Goal: Task Accomplishment & Management: Use online tool/utility

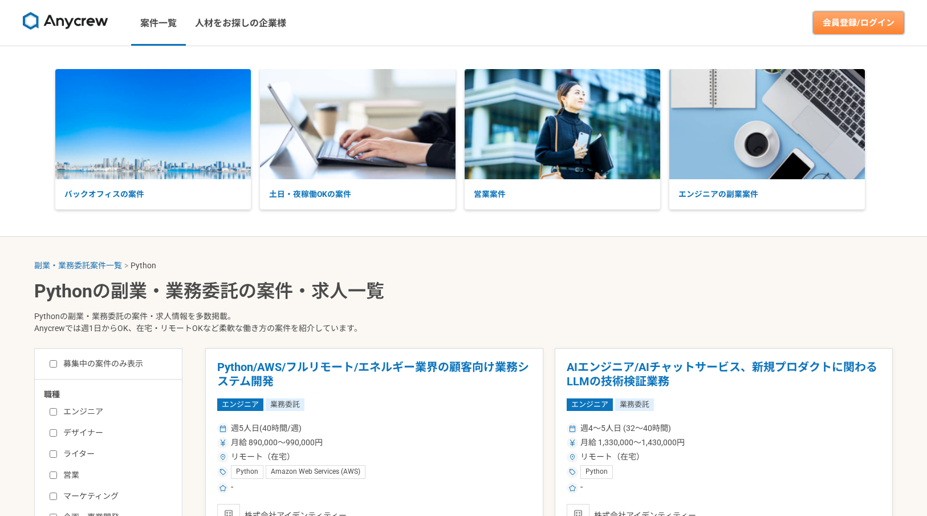
click at [871, 17] on link "会員登録/ログイン" at bounding box center [858, 22] width 91 height 23
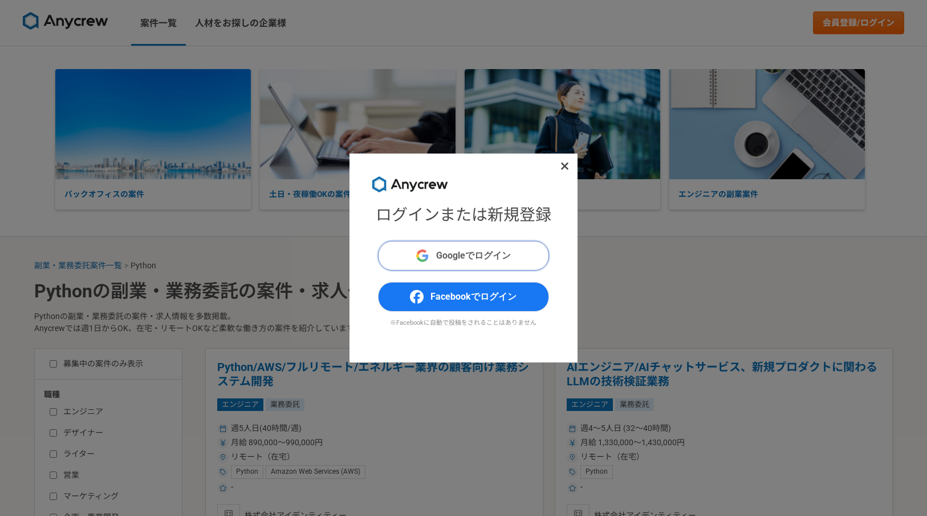
click at [483, 258] on span "Googleでログイン" at bounding box center [473, 256] width 75 height 14
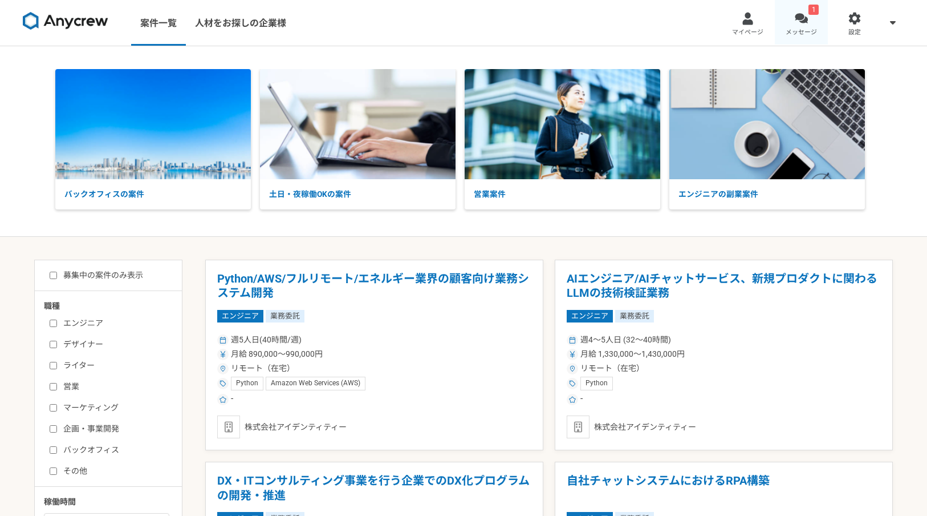
click at [803, 26] on link "1 メッセージ" at bounding box center [802, 23] width 54 height 46
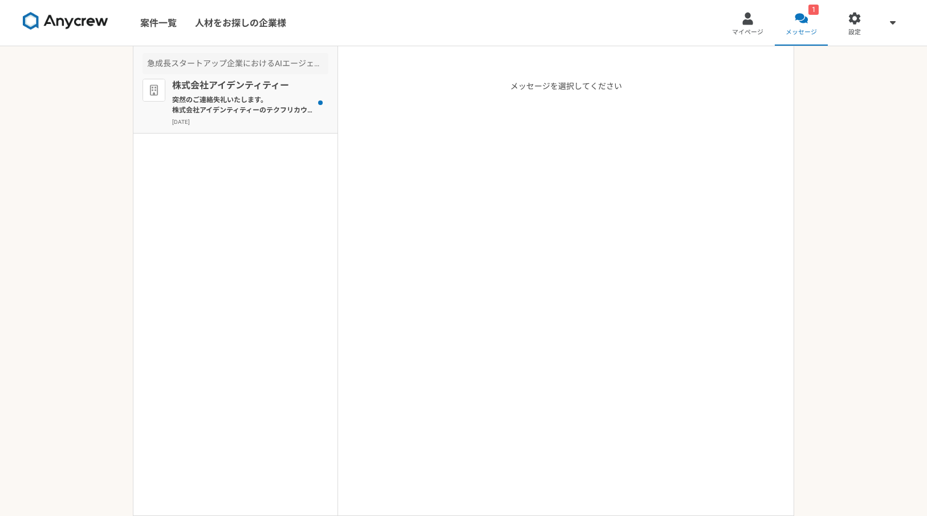
click at [260, 119] on p "[DATE]" at bounding box center [250, 121] width 156 height 9
click at [153, 29] on link "案件一覧" at bounding box center [158, 23] width 55 height 46
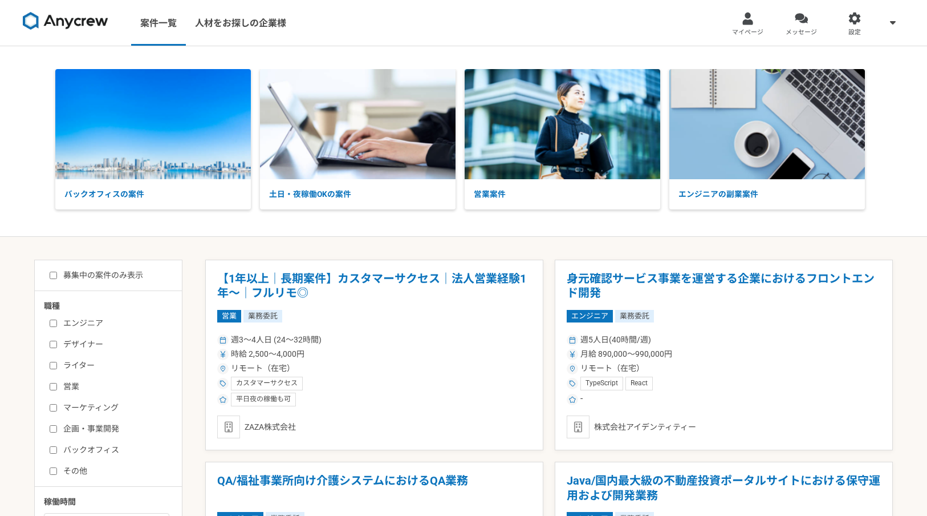
click at [122, 274] on label "募集中の案件のみ表示" at bounding box center [97, 275] width 94 height 12
click at [57, 274] on input "募集中の案件のみ表示" at bounding box center [53, 274] width 7 height 7
checkbox input "true"
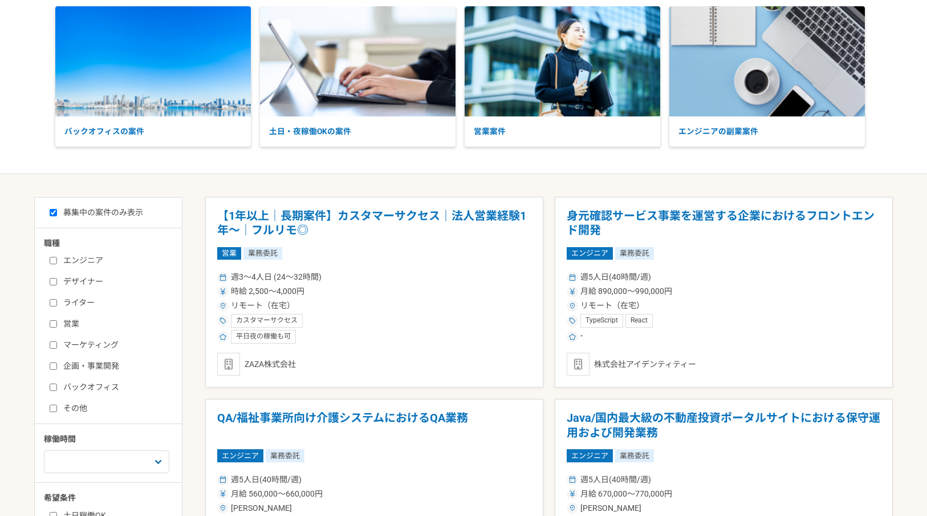
click at [98, 268] on div "エンジニア デザイナー ライター 営業 マーケティング 企画・事業開発 バックオフィス その他" at bounding box center [112, 332] width 137 height 163
click at [98, 261] on label "エンジニア" at bounding box center [115, 260] width 131 height 12
click at [57, 261] on input "エンジニア" at bounding box center [53, 260] width 7 height 7
checkbox input "true"
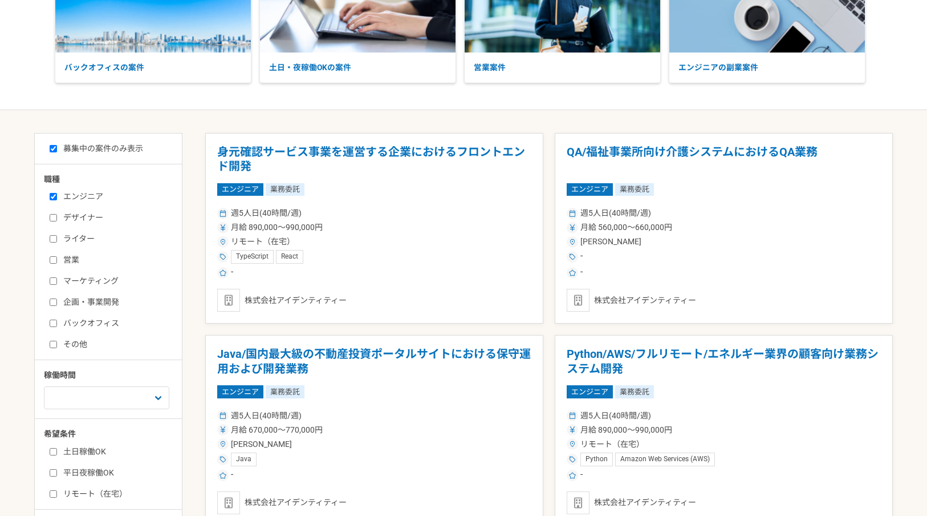
scroll to position [224, 0]
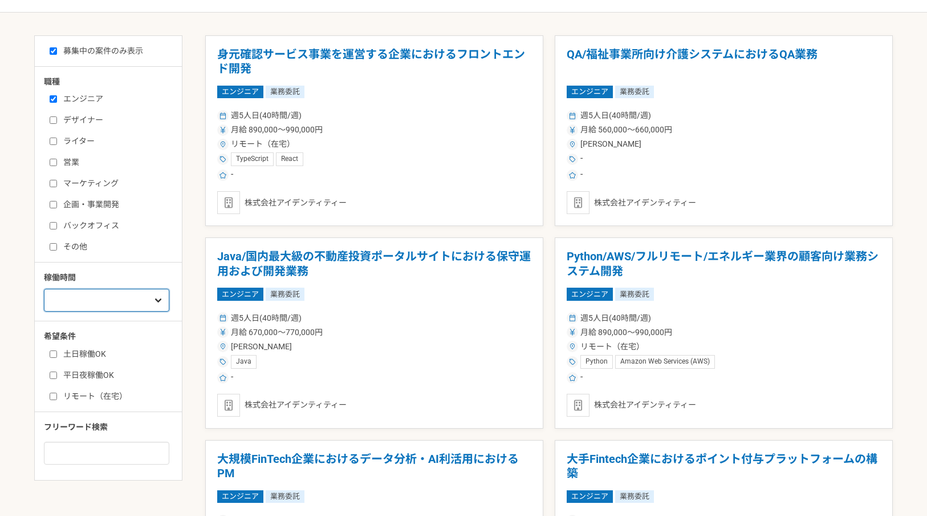
click at [154, 295] on select "週1人日（8時間）以下 週2人日（16時間）以下 週3人日（24時間）以下 週4人日（32時間）以下 週5人日（40時間）以下" at bounding box center [106, 300] width 125 height 23
select select "3"
click at [44, 289] on select "週1人日（8時間）以下 週2人日（16時間）以下 週3人日（24時間）以下 週4人日（32時間）以下 週5人日（40時間）以下" at bounding box center [106, 300] width 125 height 23
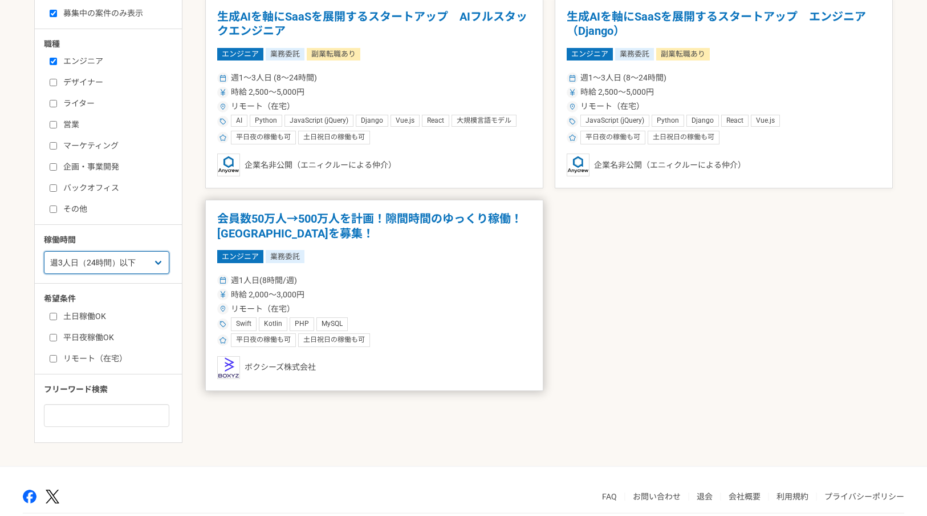
scroll to position [273, 0]
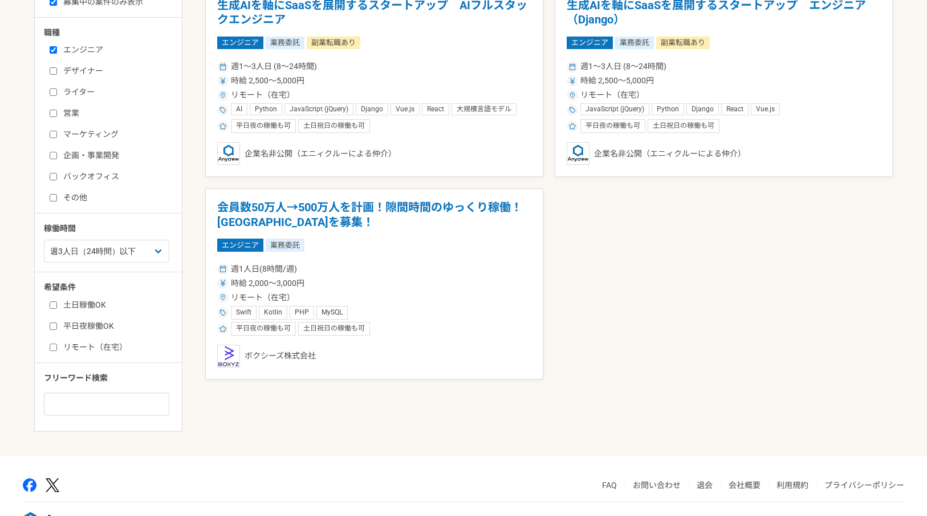
click at [102, 302] on label "土日稼働OK" at bounding box center [115, 305] width 131 height 12
click at [57, 302] on input "土日稼働OK" at bounding box center [53, 304] width 7 height 7
checkbox input "true"
click at [99, 330] on label "平日夜稼働OK" at bounding box center [115, 326] width 131 height 12
click at [57, 330] on input "平日夜稼働OK" at bounding box center [53, 325] width 7 height 7
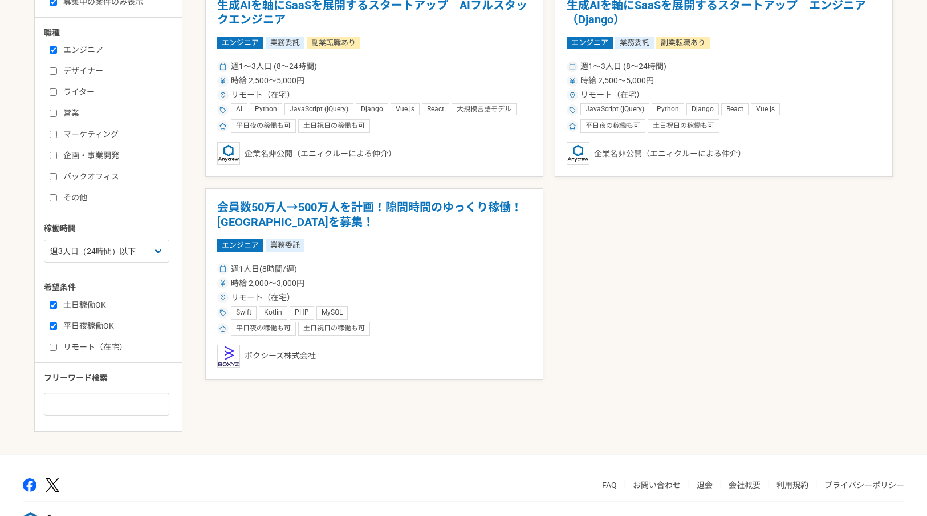
checkbox input "true"
click at [93, 345] on label "リモート（在宅）" at bounding box center [115, 347] width 131 height 12
click at [57, 345] on input "リモート（在宅）" at bounding box center [53, 346] width 7 height 7
checkbox input "true"
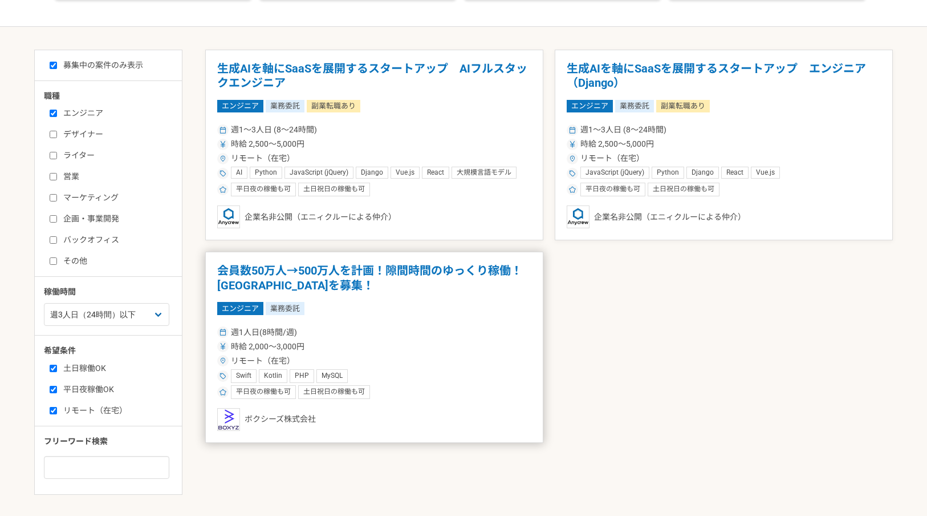
scroll to position [156, 0]
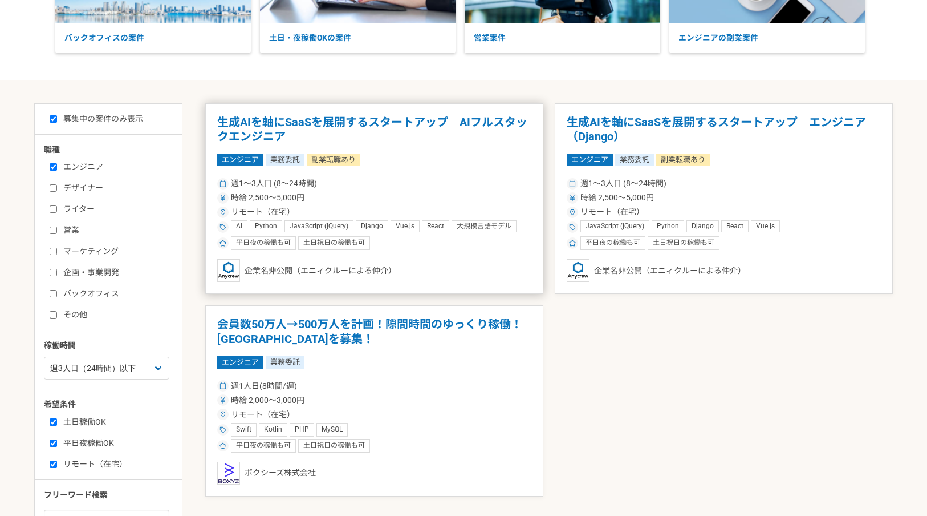
click at [393, 122] on h1 "生成AIを軸にSaaSを展開するスタートアップ　AIフルスタックエンジニア" at bounding box center [374, 129] width 314 height 29
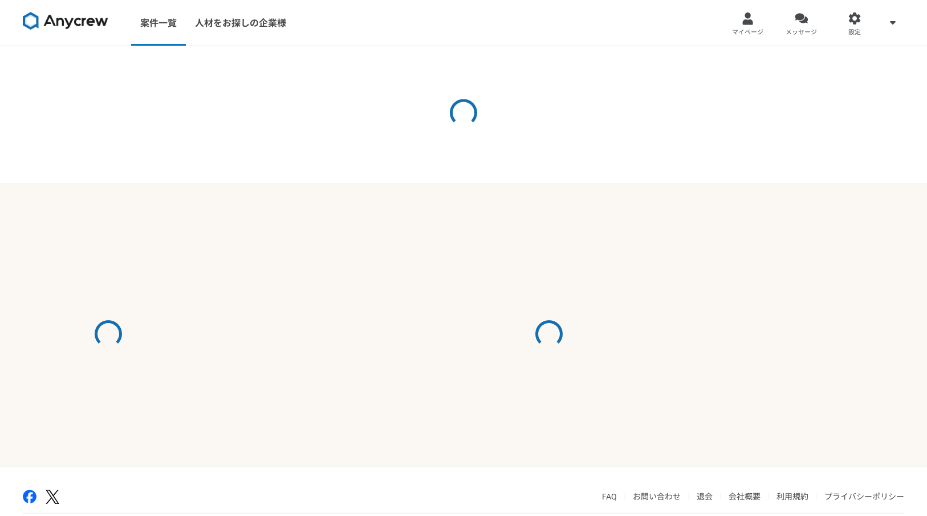
select select "3"
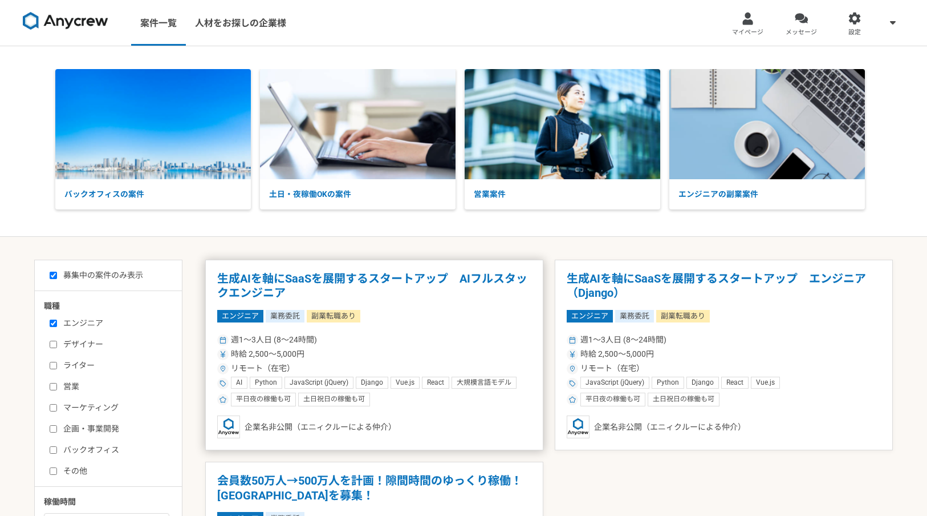
click at [327, 278] on h1 "生成AIを軸にSaaSを展開するスタートアップ　AIフルスタックエンジニア" at bounding box center [374, 285] width 314 height 29
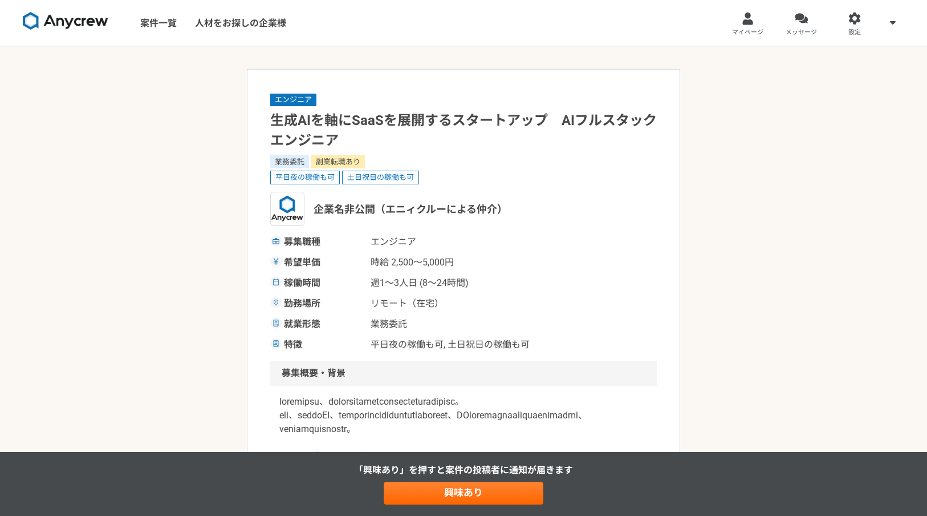
select select "3"
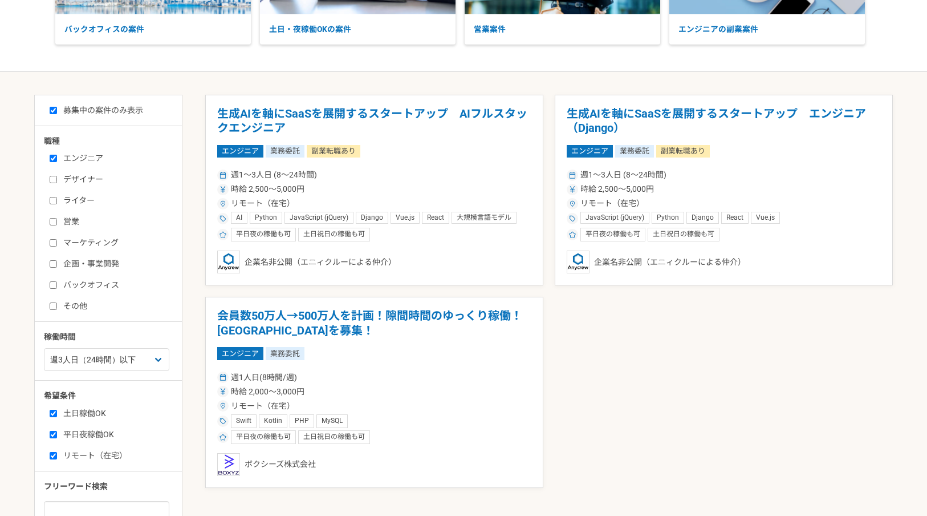
scroll to position [169, 0]
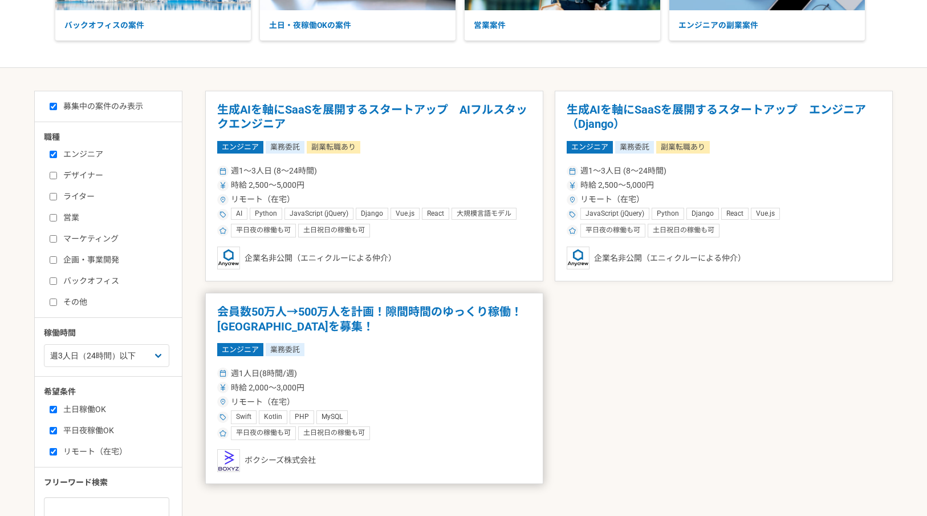
click at [327, 322] on h1 "会員数50万人→500万人を計画！隙間時間のゆっくり稼働！エンジニアを募集！" at bounding box center [374, 319] width 314 height 29
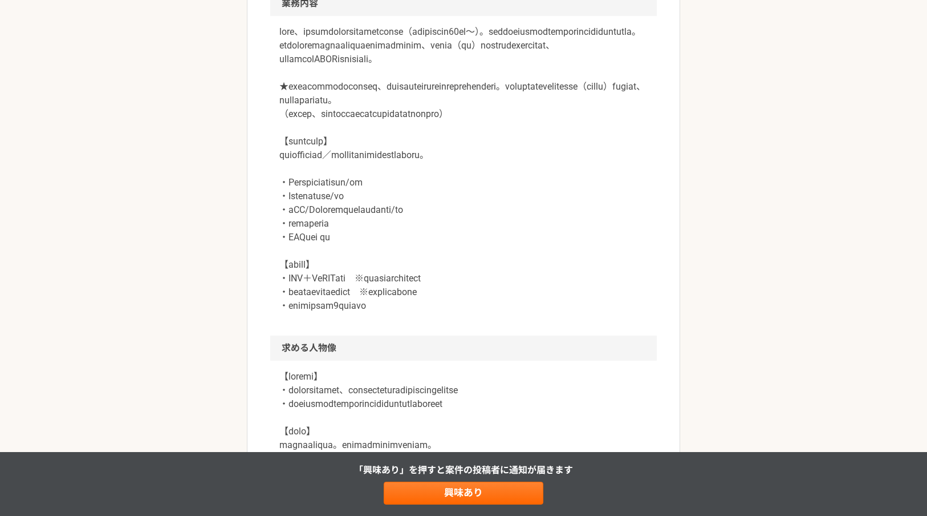
scroll to position [733, 0]
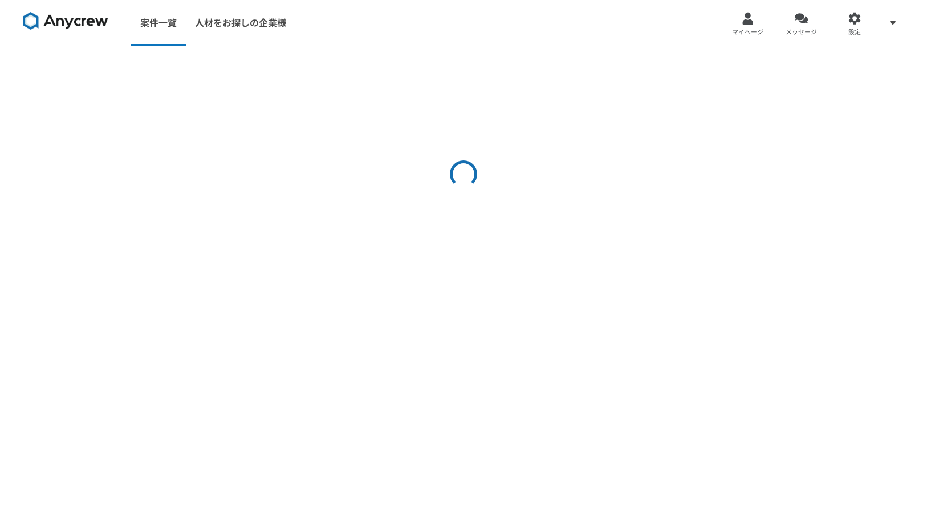
select select "3"
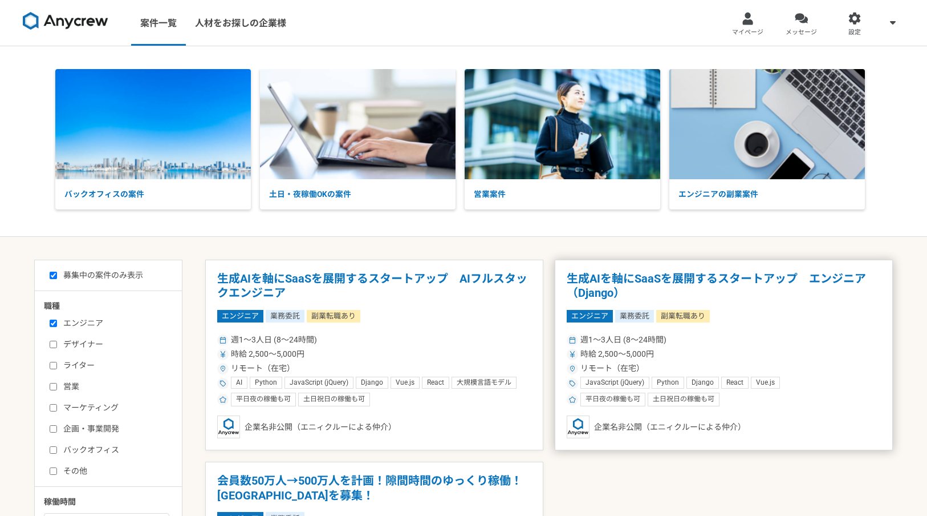
click at [702, 281] on h1 "生成AIを軸にSaaSを展開するスタートアップ　エンジニア（Django）" at bounding box center [724, 285] width 314 height 29
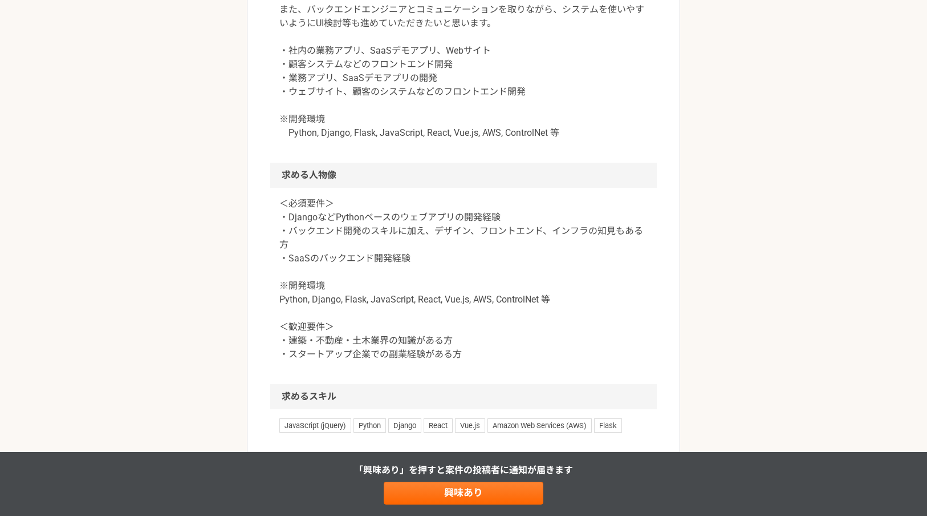
scroll to position [1042, 0]
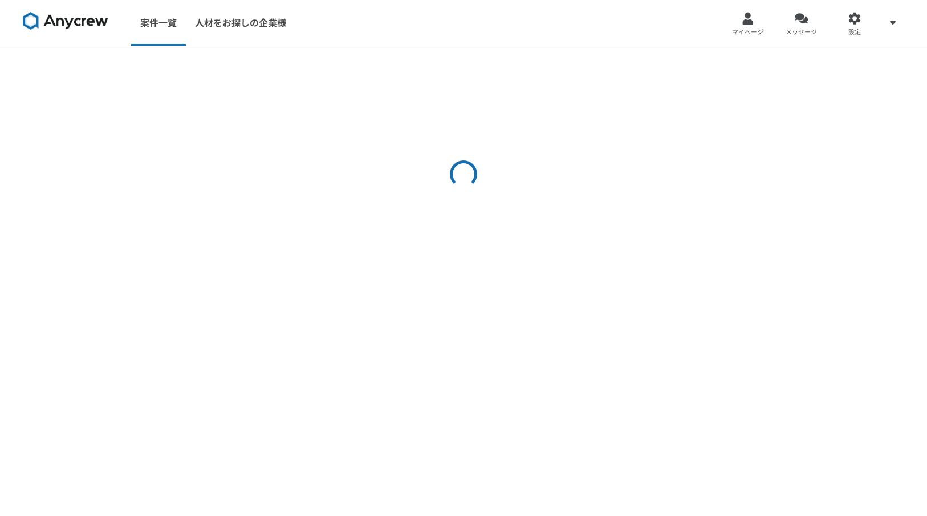
select select "3"
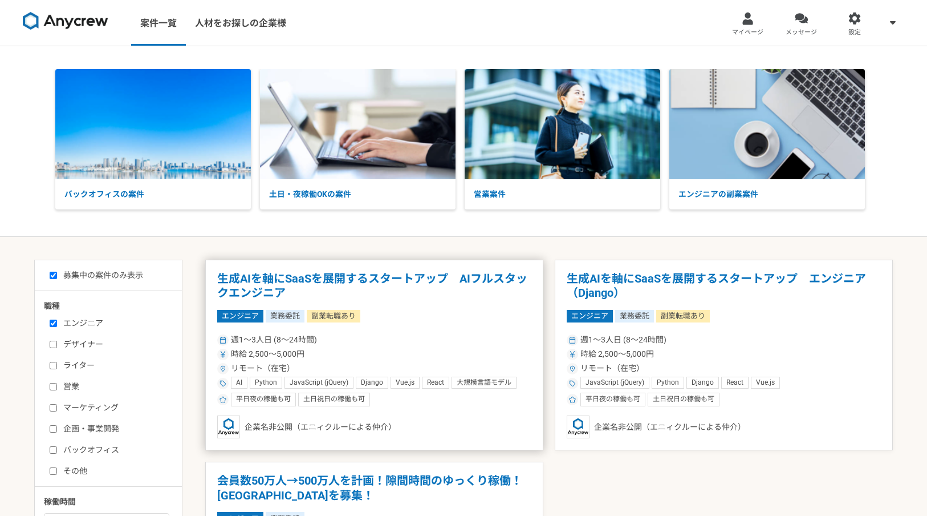
click at [426, 283] on h1 "生成AIを軸にSaaSを展開するスタートアップ　AIフルスタックエンジニア" at bounding box center [374, 285] width 314 height 29
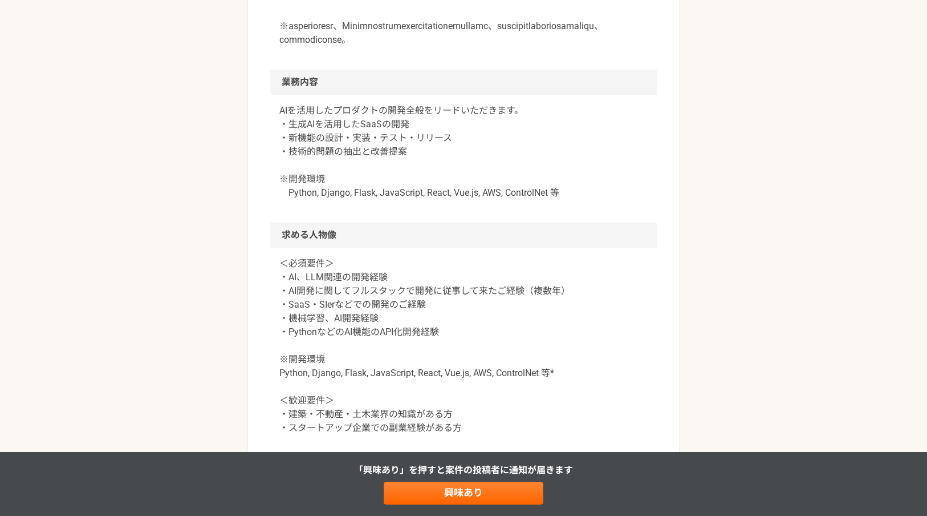
scroll to position [925, 0]
